Goal: Transaction & Acquisition: Purchase product/service

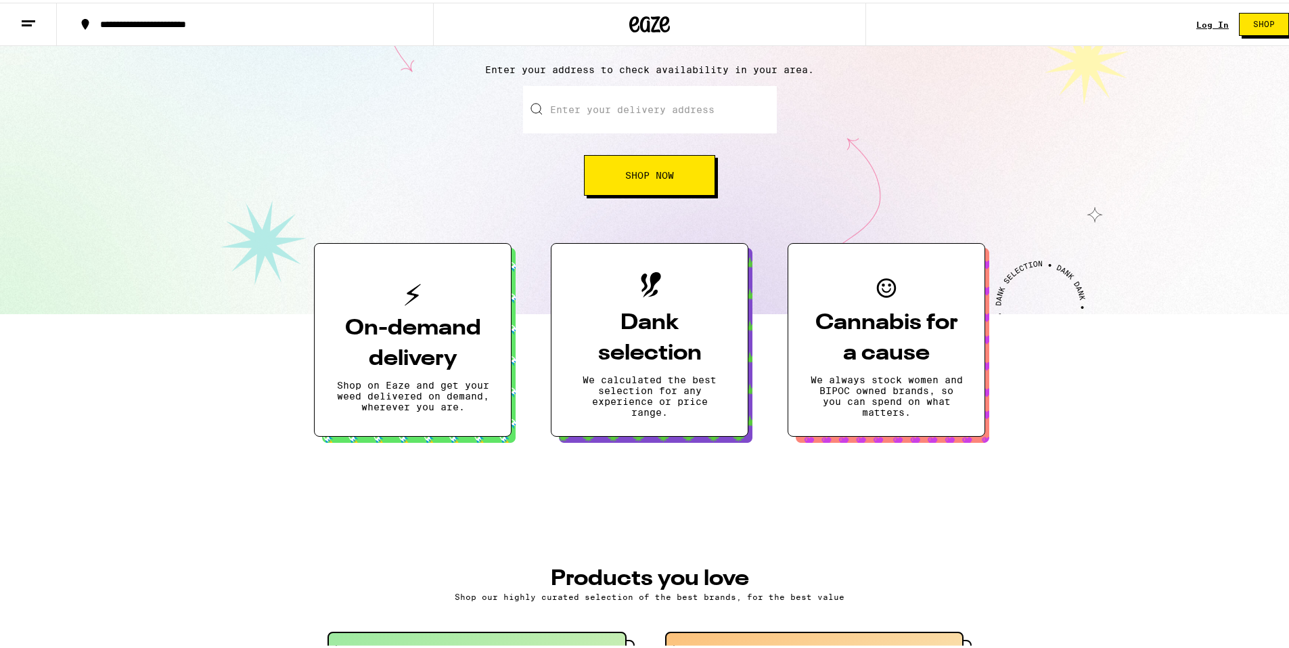
scroll to position [135, 0]
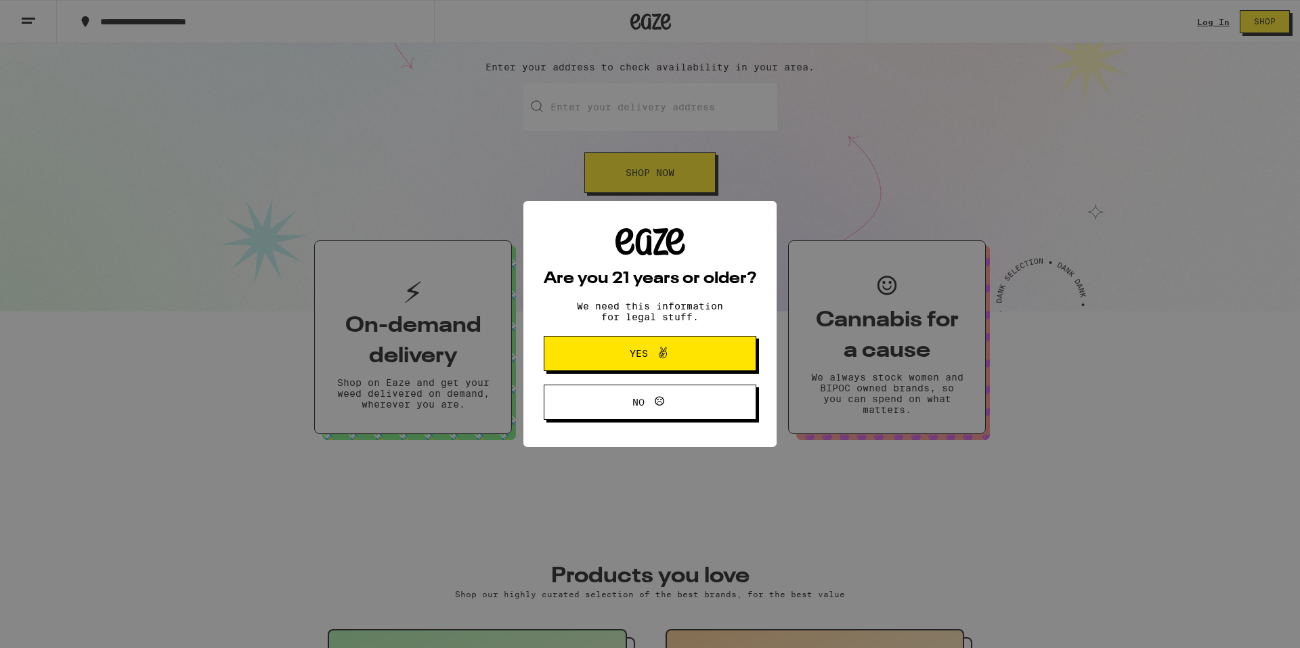
click at [652, 355] on span at bounding box center [659, 354] width 23 height 18
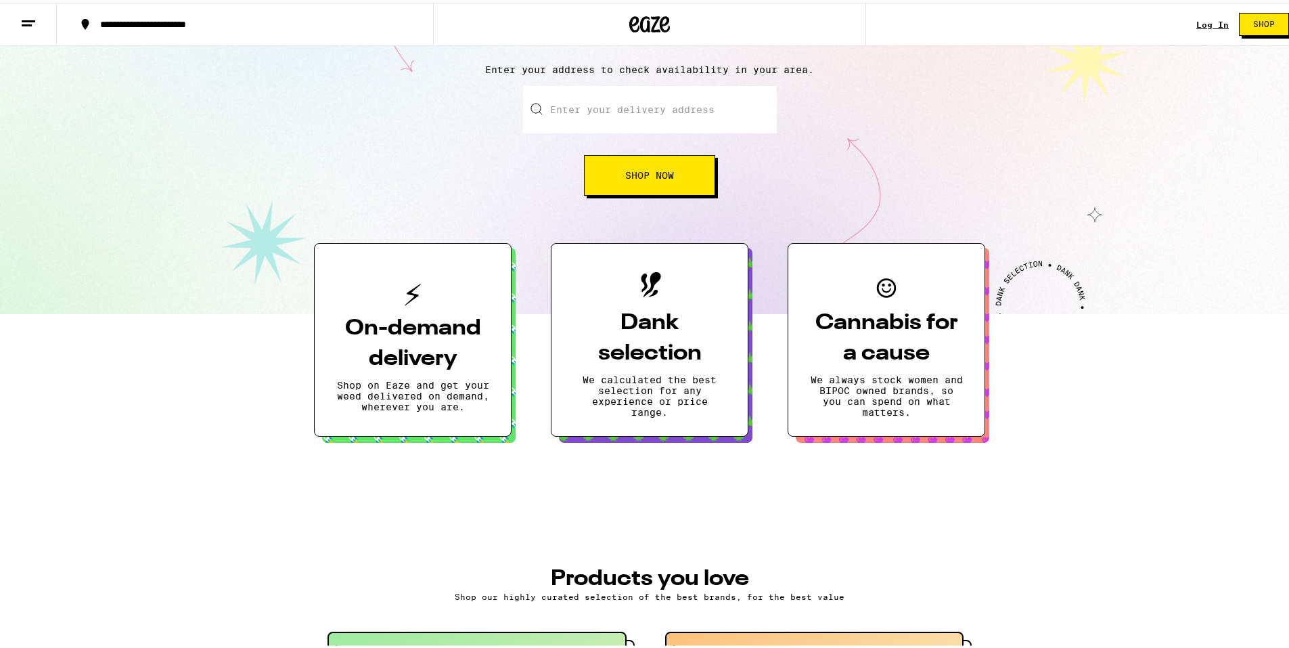
scroll to position [0, 0]
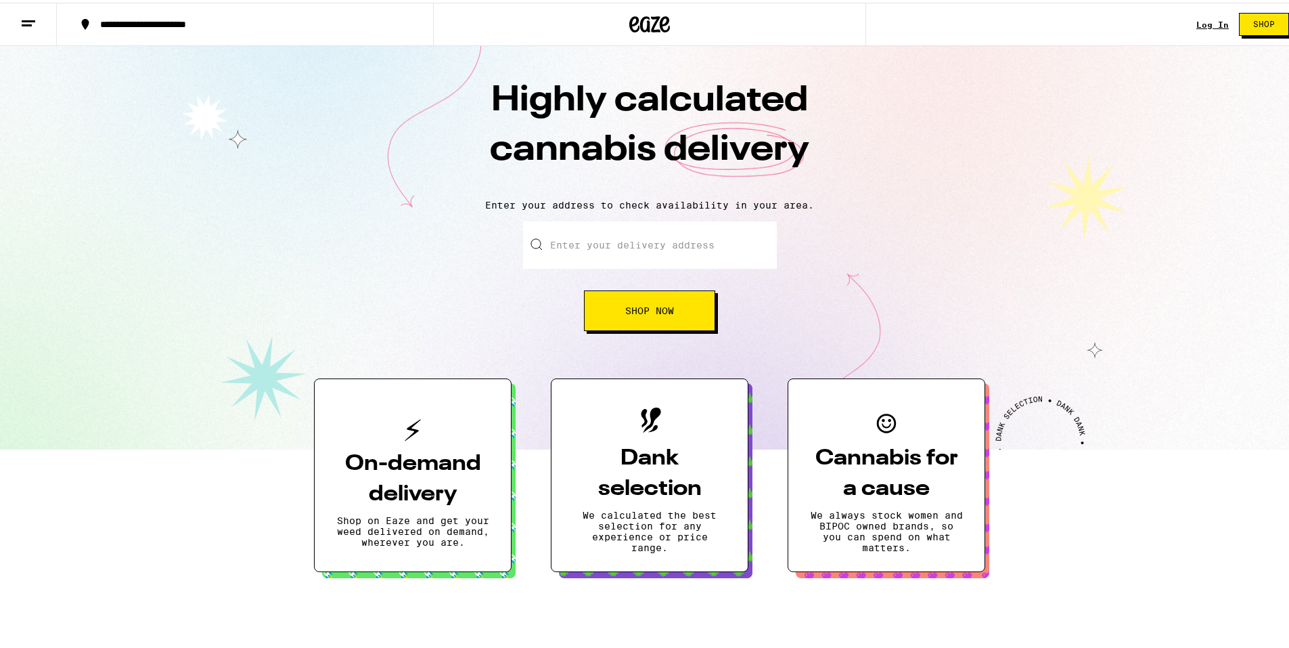
click at [573, 238] on input "Enter your delivery address" at bounding box center [650, 242] width 254 height 47
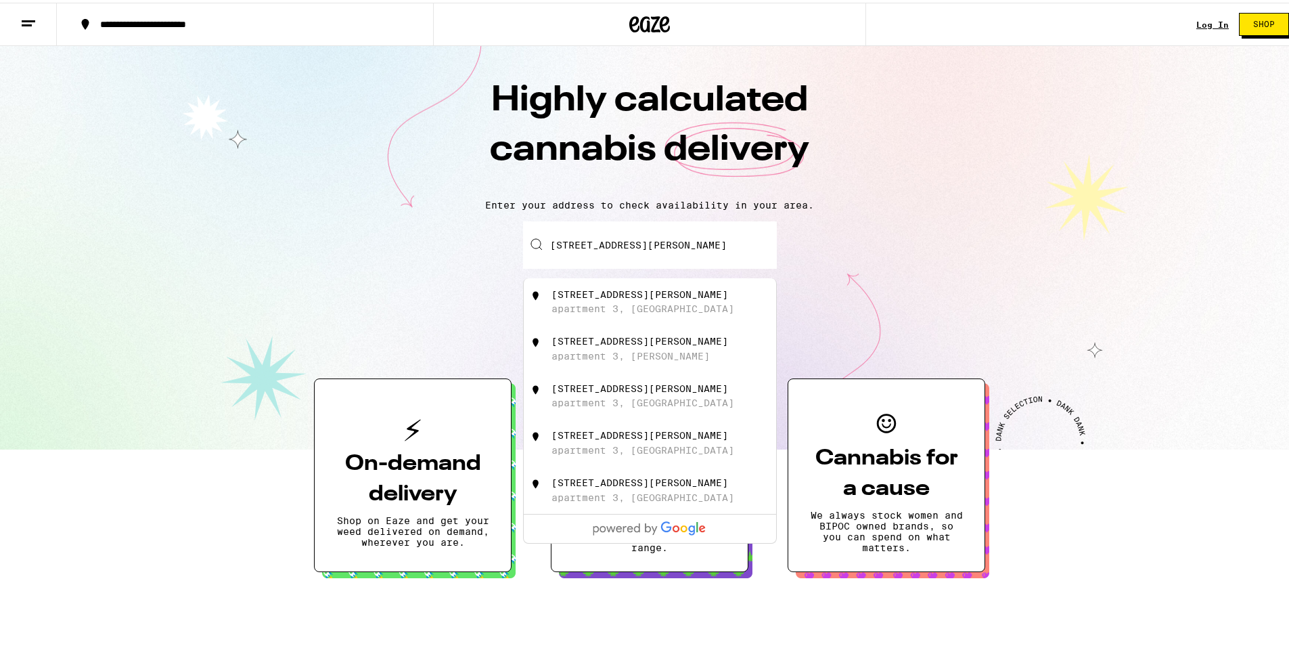
click at [642, 306] on div "apartment 3, [GEOGRAPHIC_DATA]" at bounding box center [643, 306] width 183 height 11
type input "[STREET_ADDRESS][PERSON_NAME]"
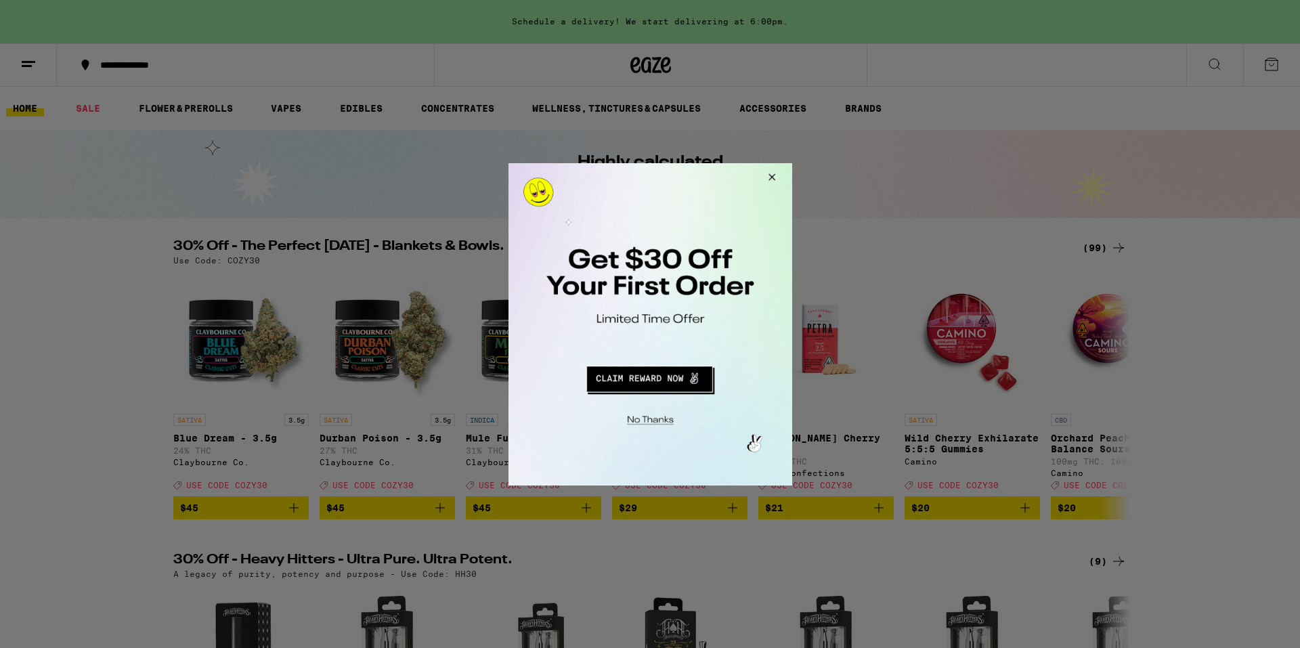
click at [651, 420] on button "Close Modal" at bounding box center [647, 417] width 275 height 21
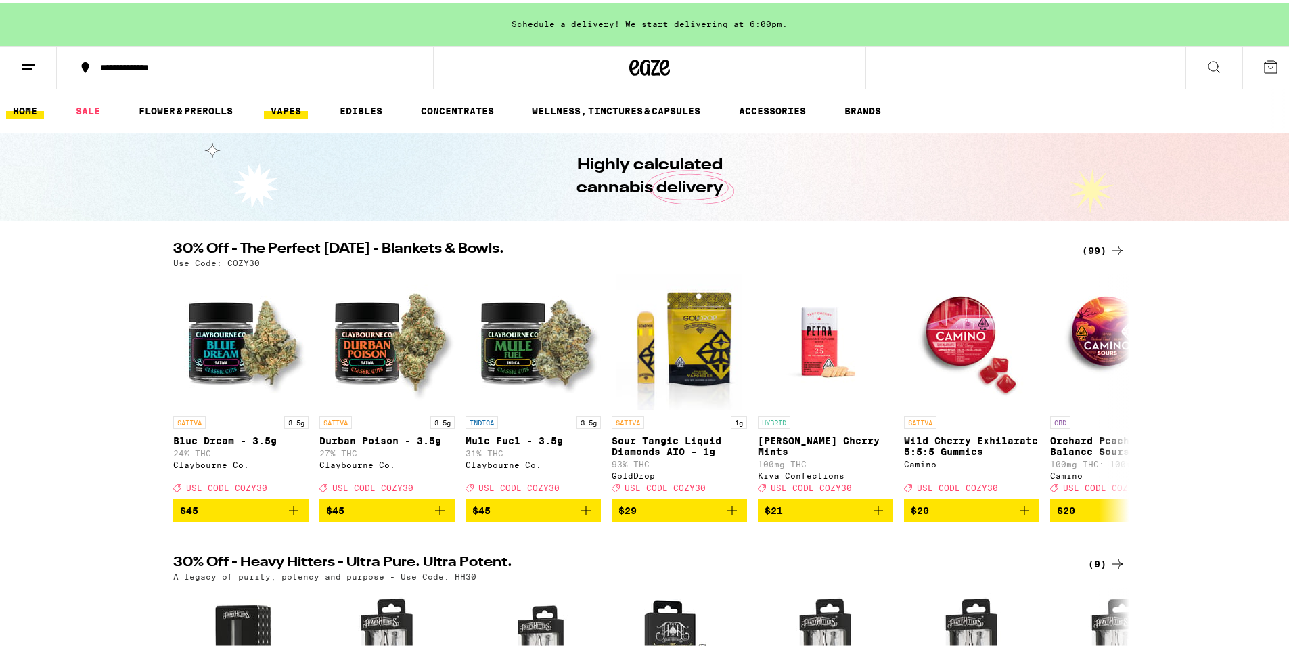
click at [283, 105] on link "VAPES" at bounding box center [286, 108] width 44 height 16
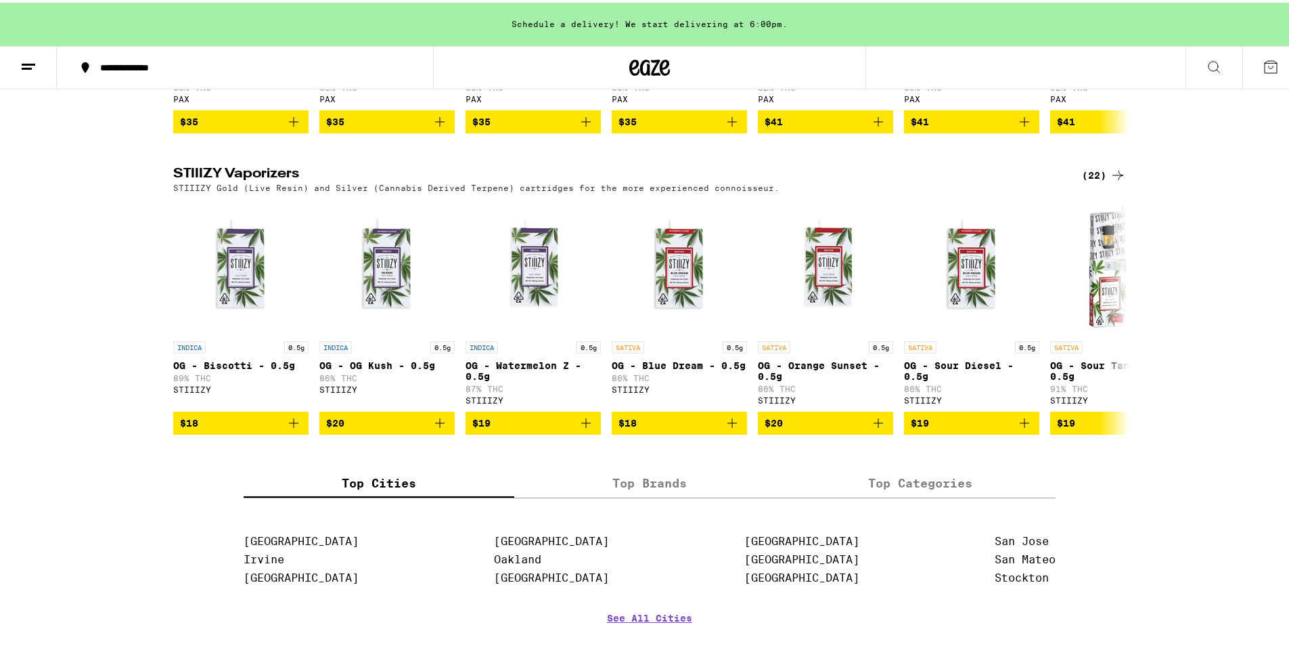
scroll to position [1286, 0]
